Goal: Navigation & Orientation: Find specific page/section

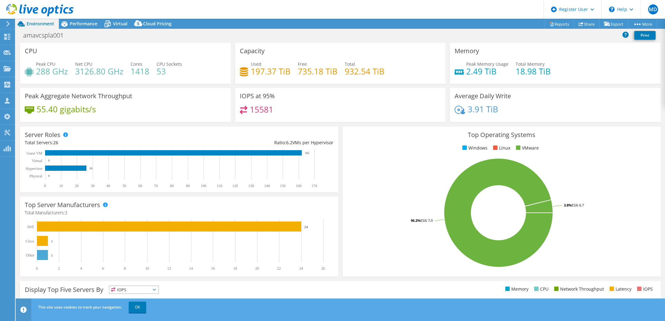
select select "USEast"
select select "USD"
